Goal: Find specific page/section: Find specific page/section

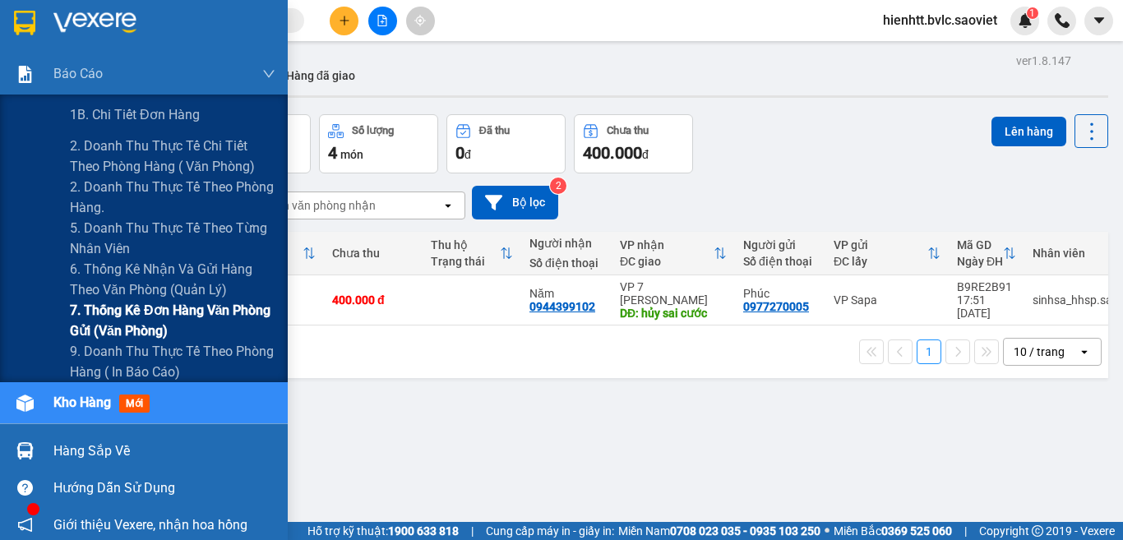
click at [62, 321] on div "7. Thống kê đơn hàng văn phòng gửi (văn phòng)" at bounding box center [144, 320] width 288 height 41
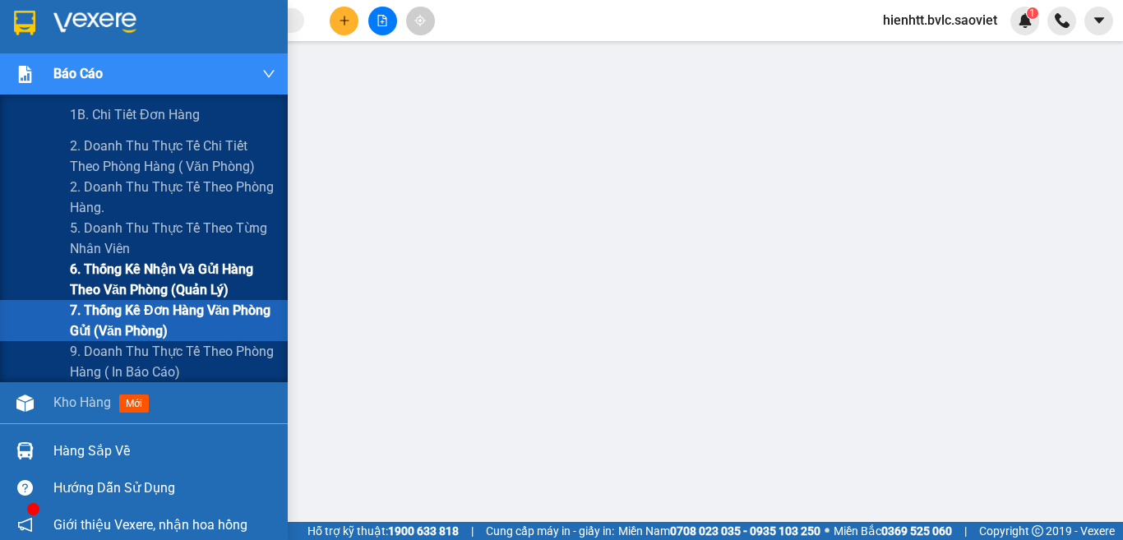
click at [108, 284] on span "6. Thống kê nhận và gửi hàng theo văn phòng (quản lý)" at bounding box center [172, 279] width 205 height 41
